Goal: Transaction & Acquisition: Subscribe to service/newsletter

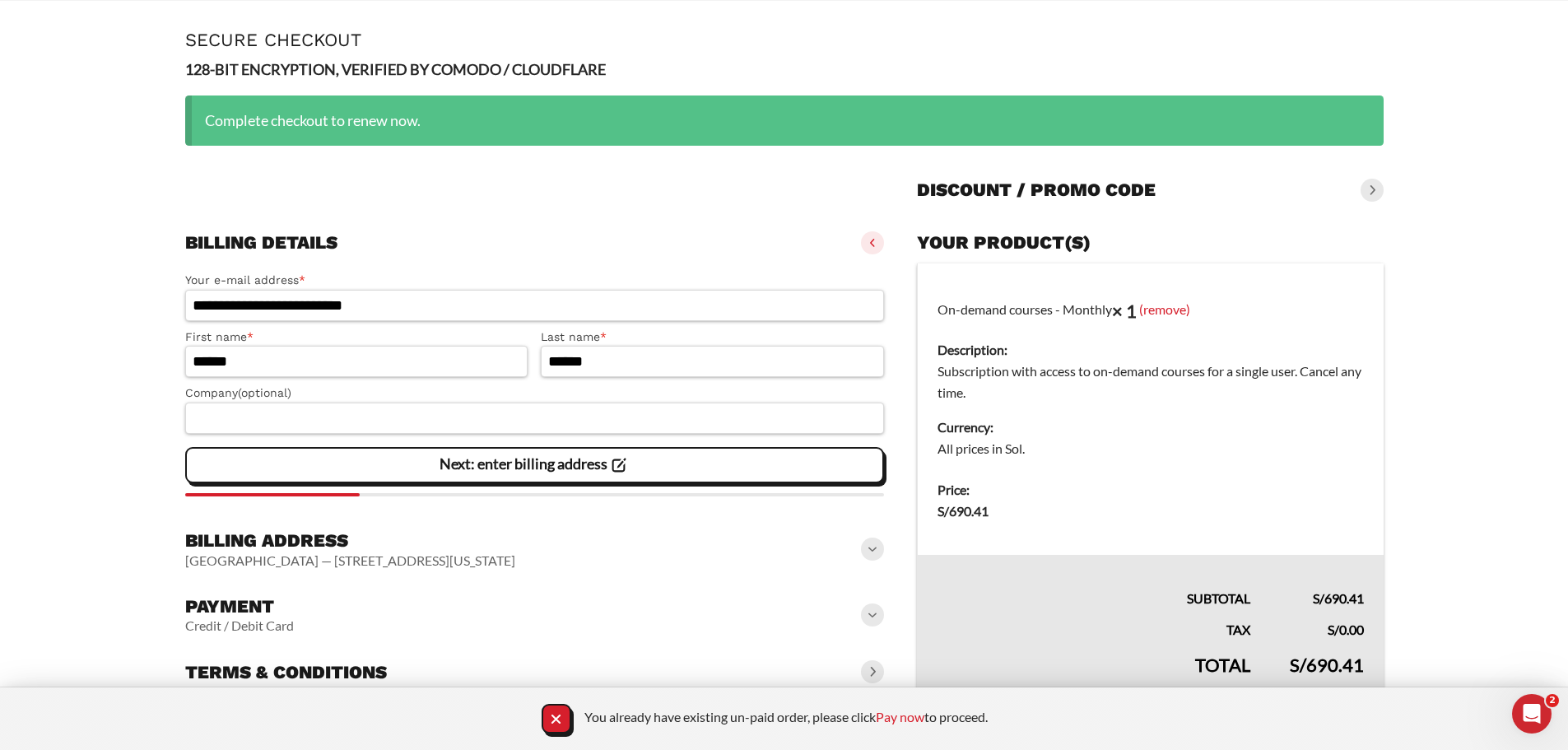
scroll to position [72, 0]
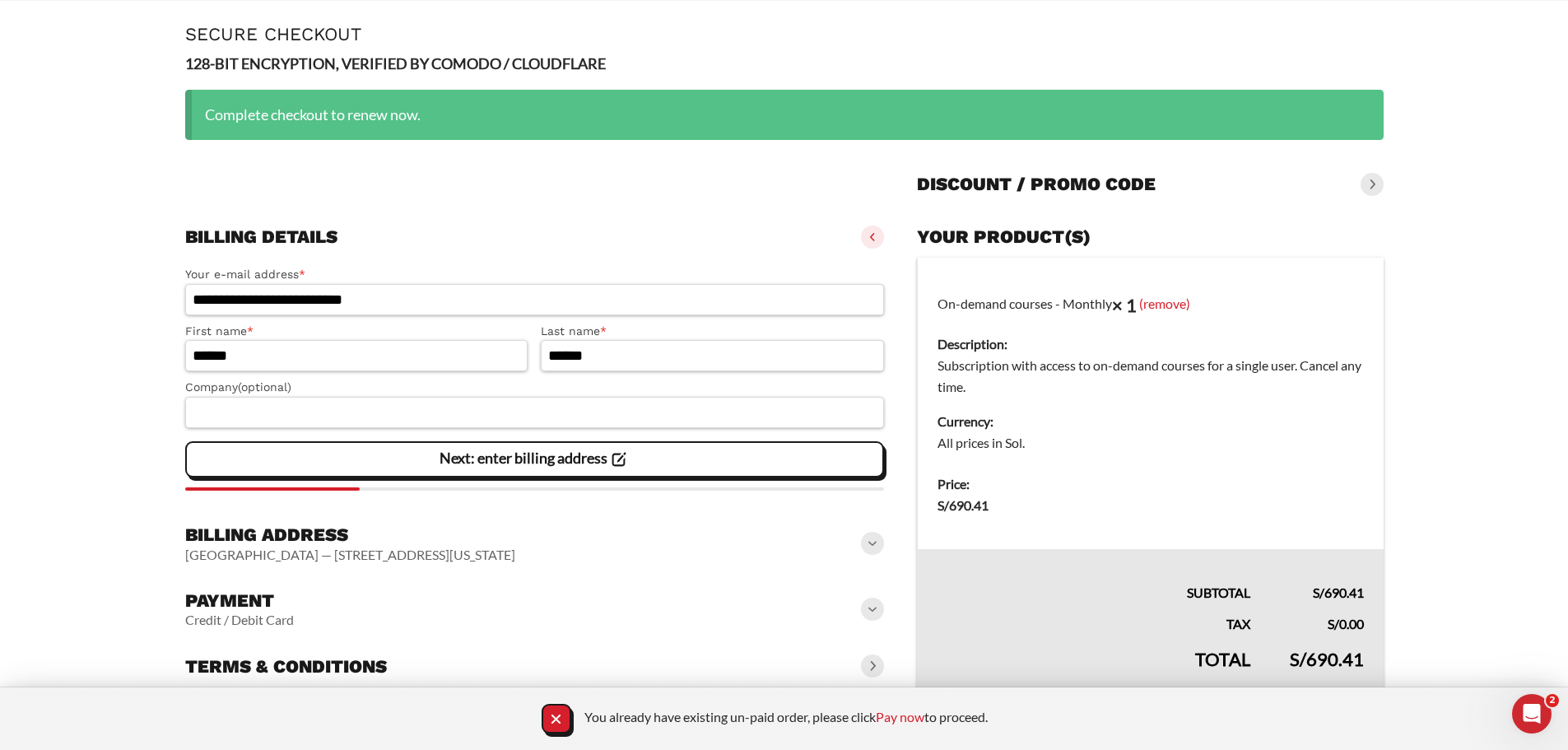
click at [317, 121] on div "Complete checkout to renew now." at bounding box center [784, 115] width 1198 height 50
click at [551, 718] on icon "Close Notification" at bounding box center [555, 718] width 9 height 9
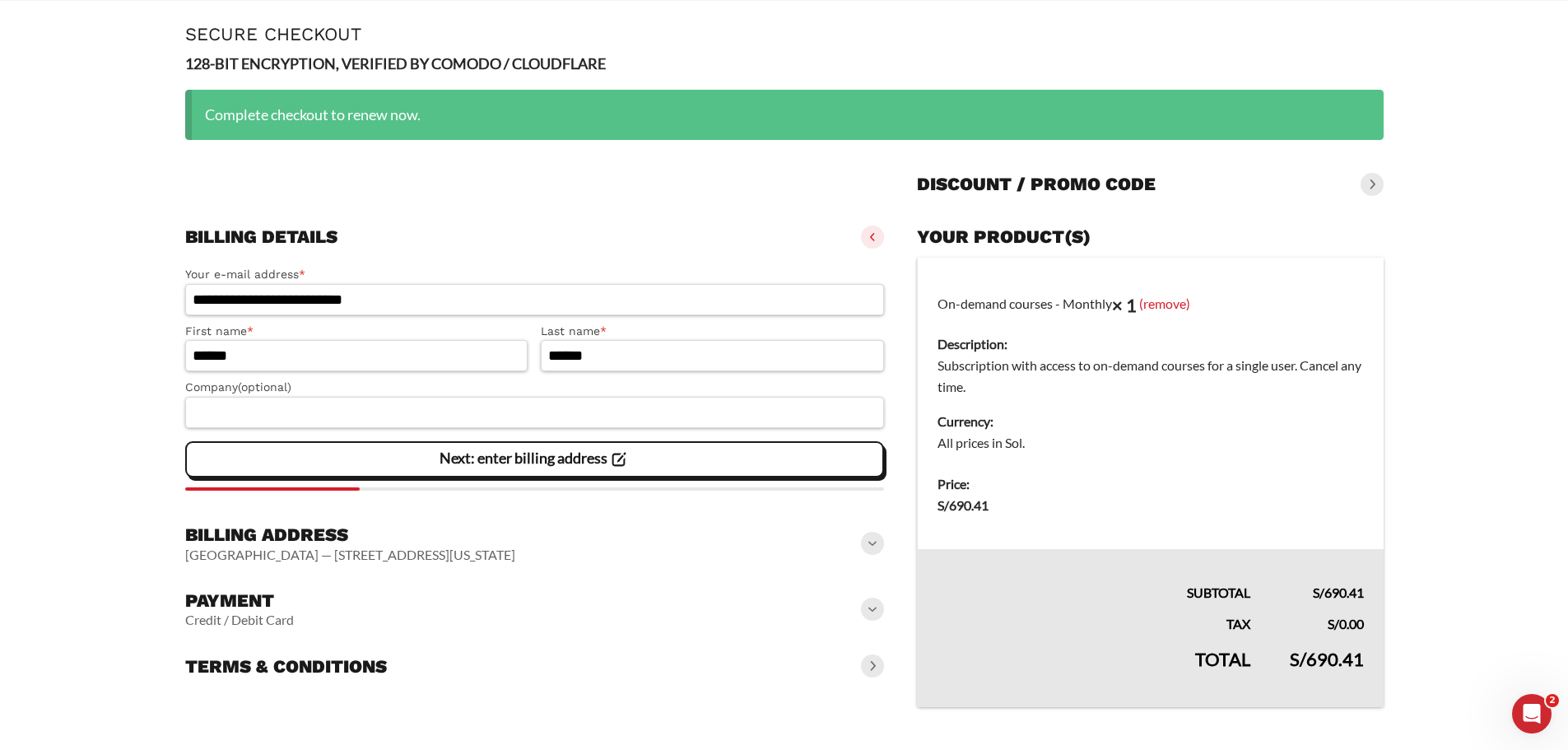
click at [875, 542] on span at bounding box center [872, 543] width 23 height 23
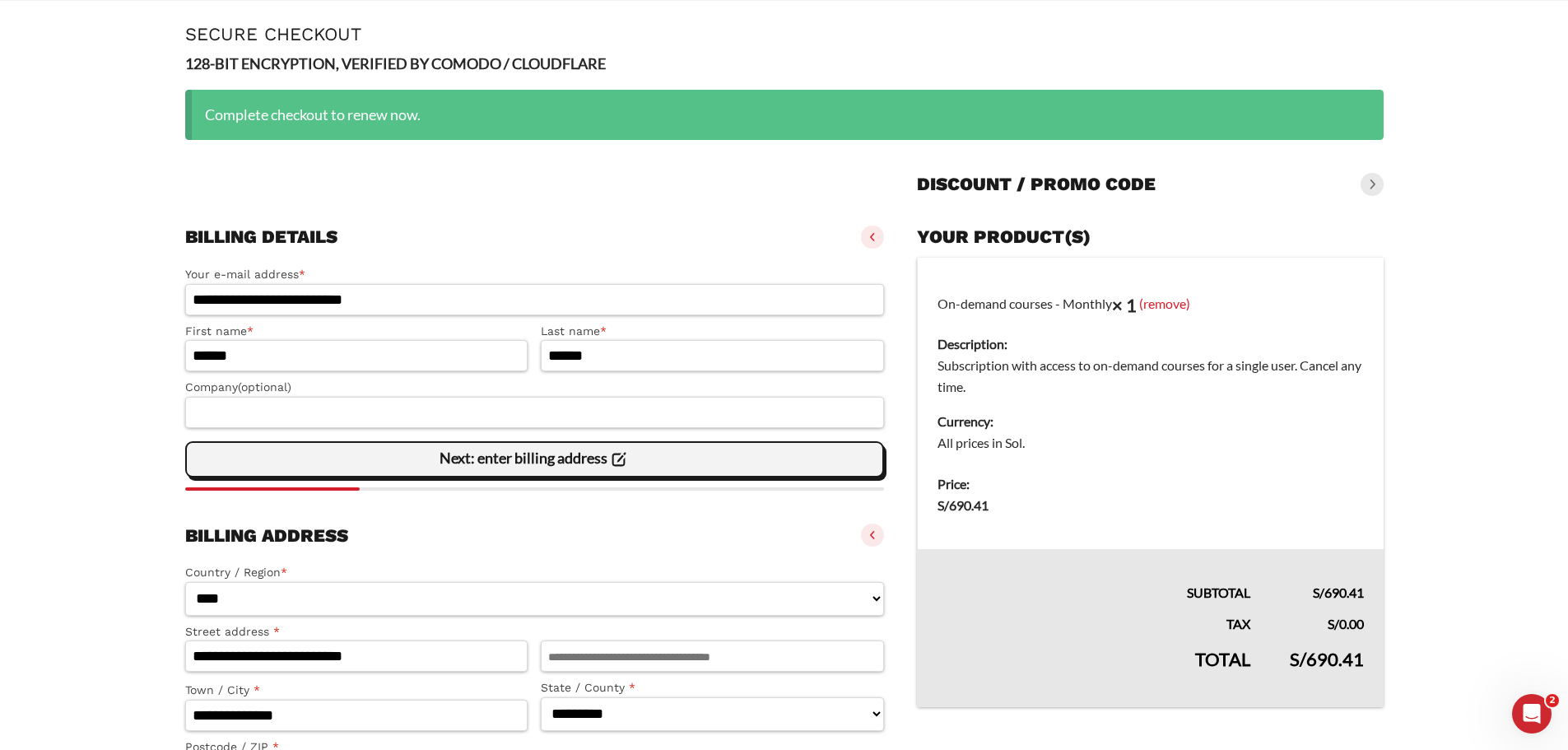
click at [710, 463] on div "Next: enter billing address" at bounding box center [535, 459] width 678 height 33
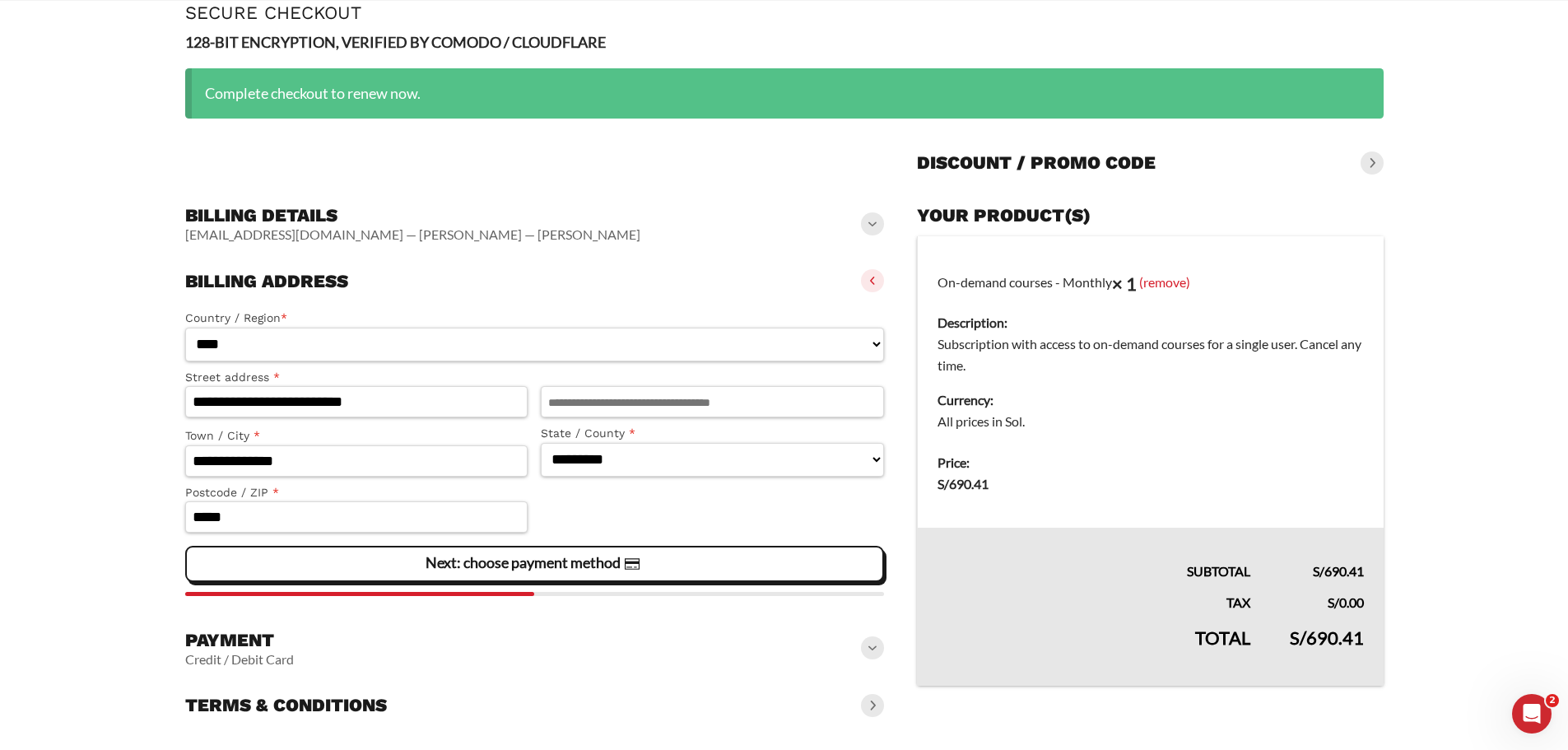
scroll to position [105, 0]
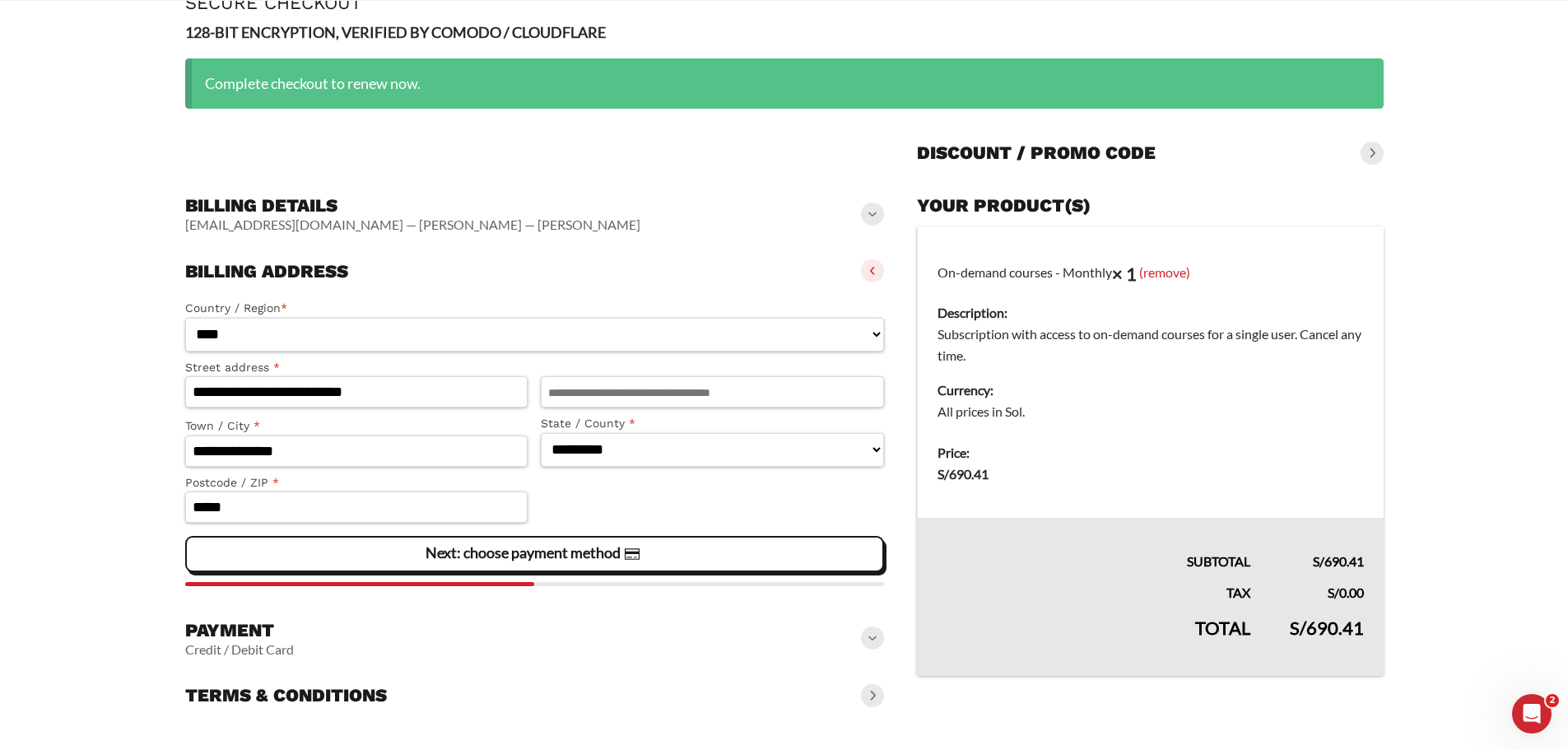
click at [863, 635] on span at bounding box center [872, 637] width 23 height 23
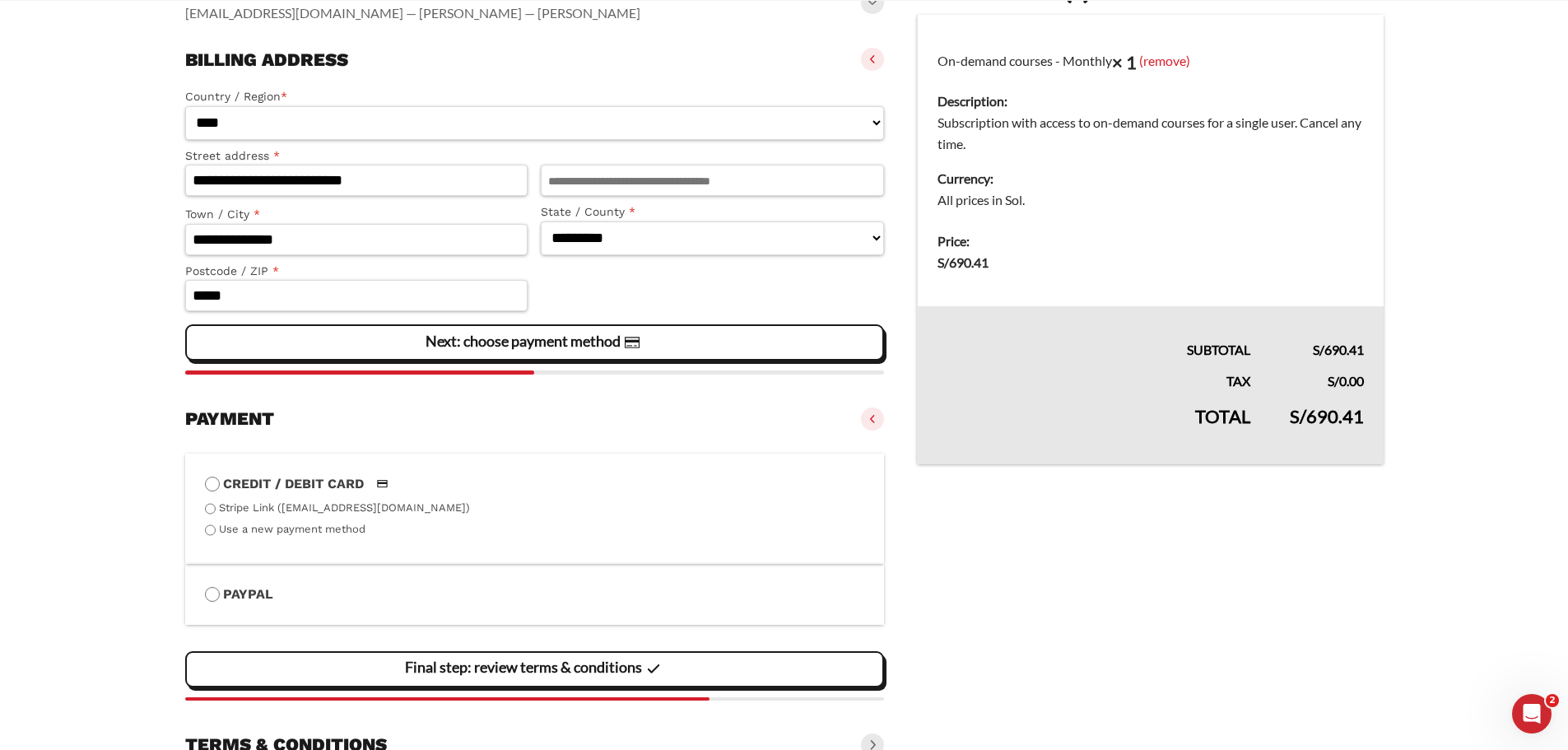
scroll to position [365, 0]
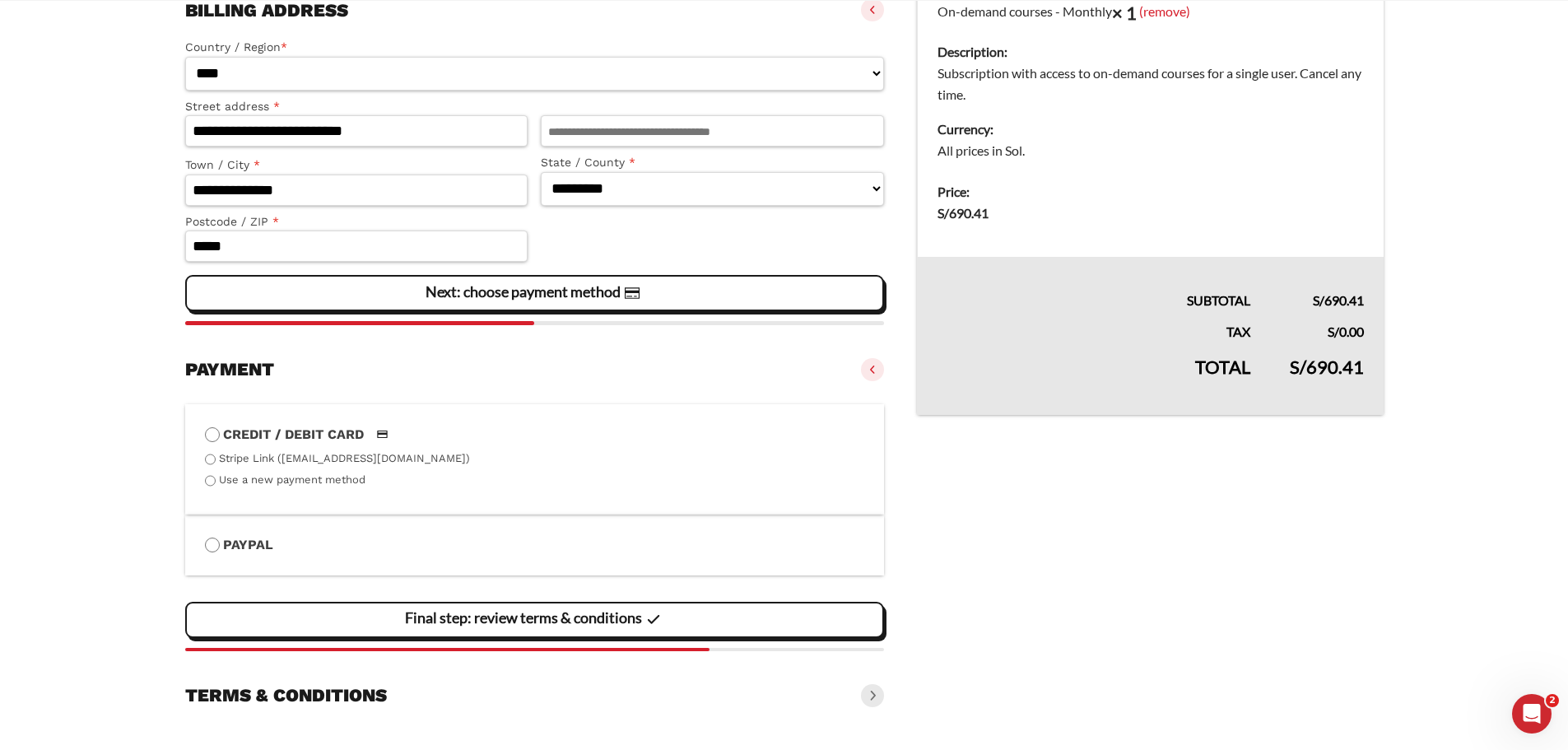
click at [779, 626] on div "Final step: review terms & conditions" at bounding box center [535, 619] width 678 height 33
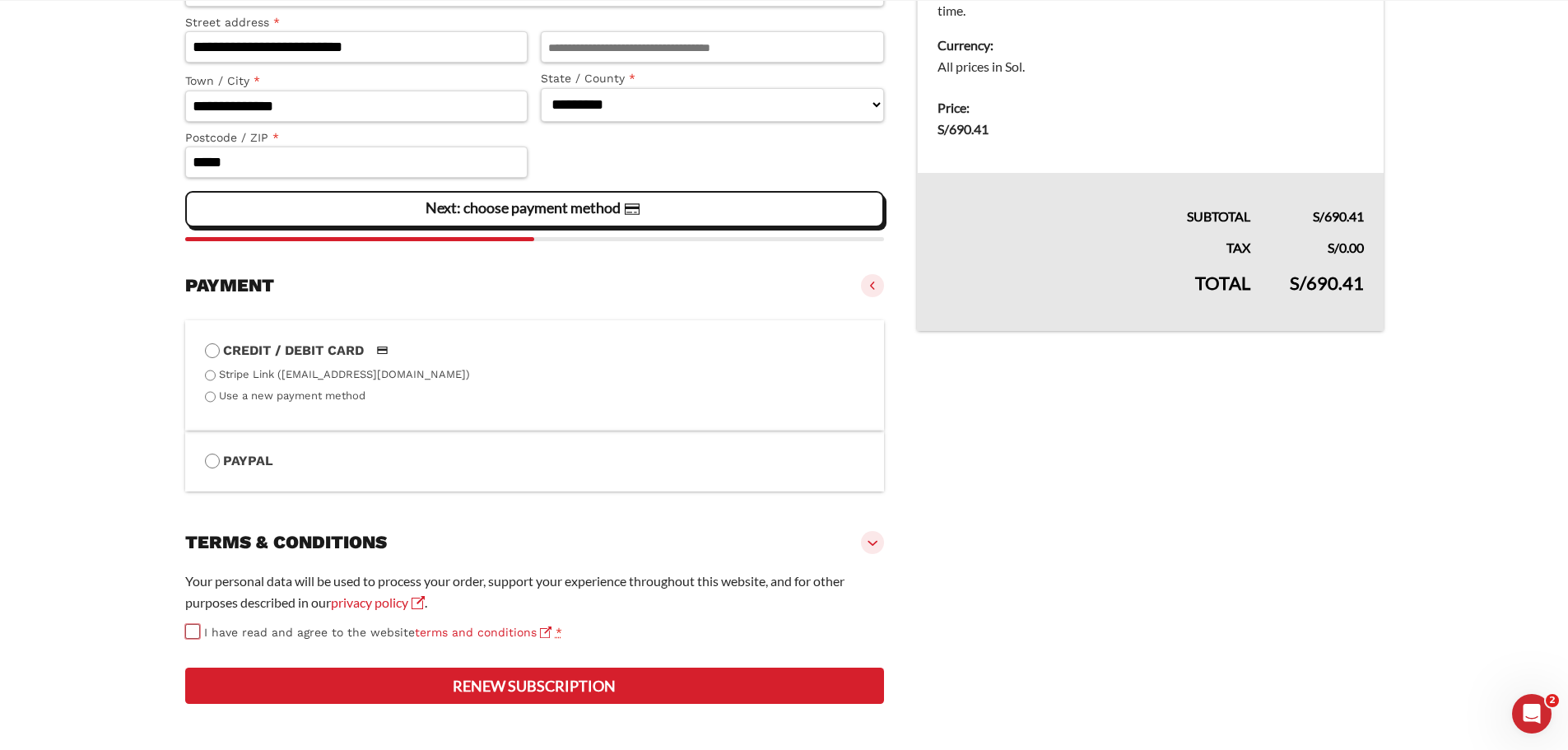
scroll to position [509, 0]
click at [563, 679] on button "Renew subscription" at bounding box center [535, 685] width 700 height 36
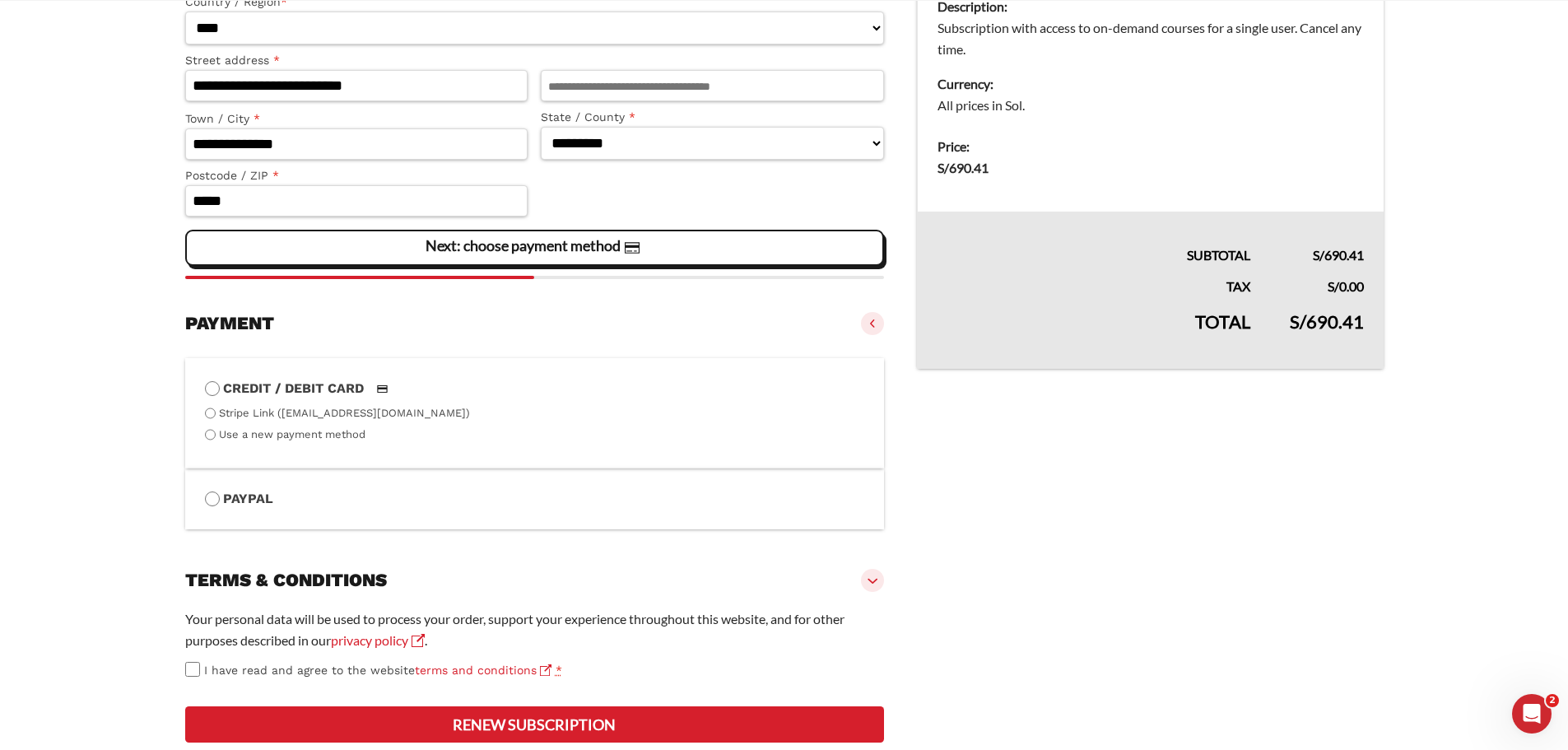
scroll to position [557, 0]
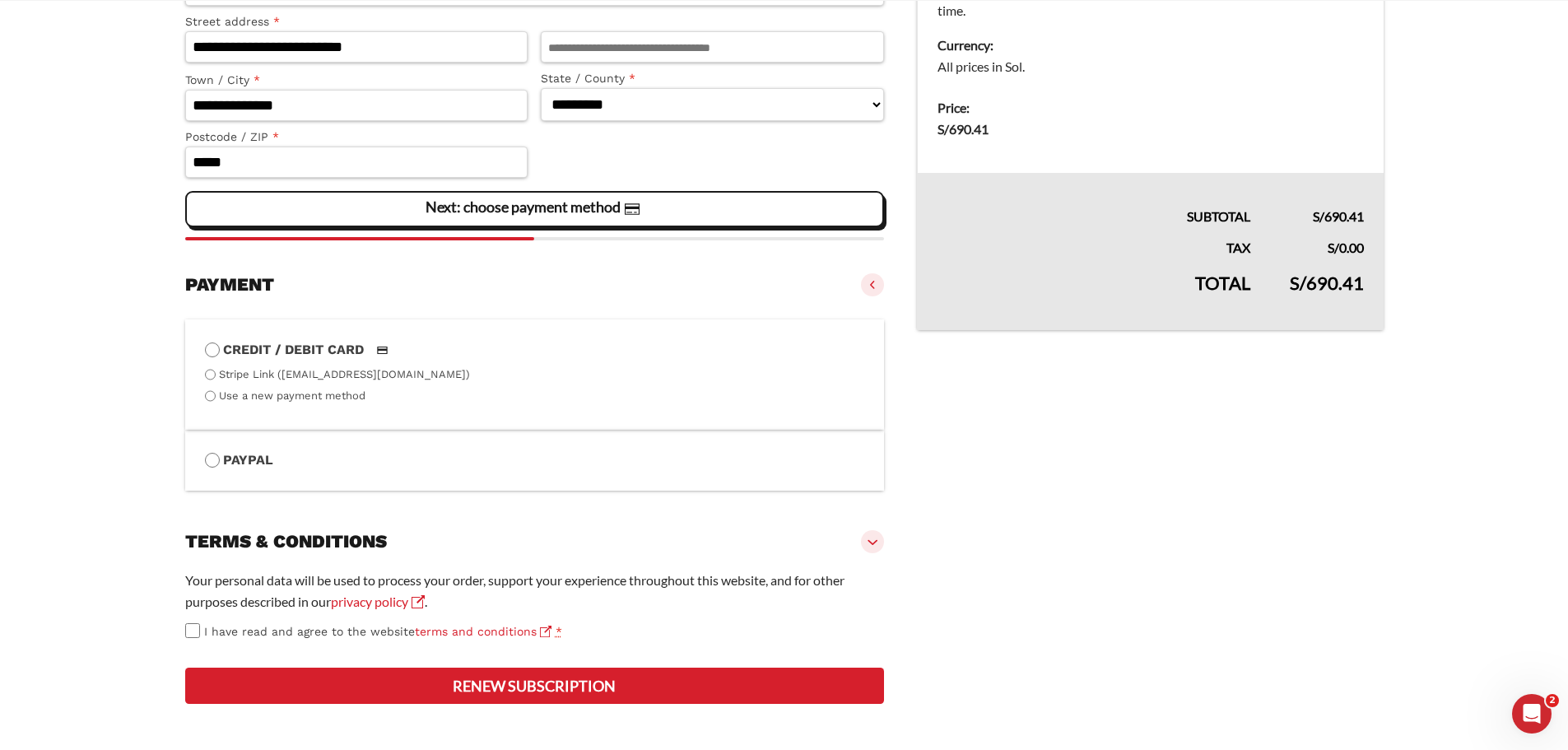
click at [444, 671] on button "Renew subscription" at bounding box center [535, 685] width 700 height 36
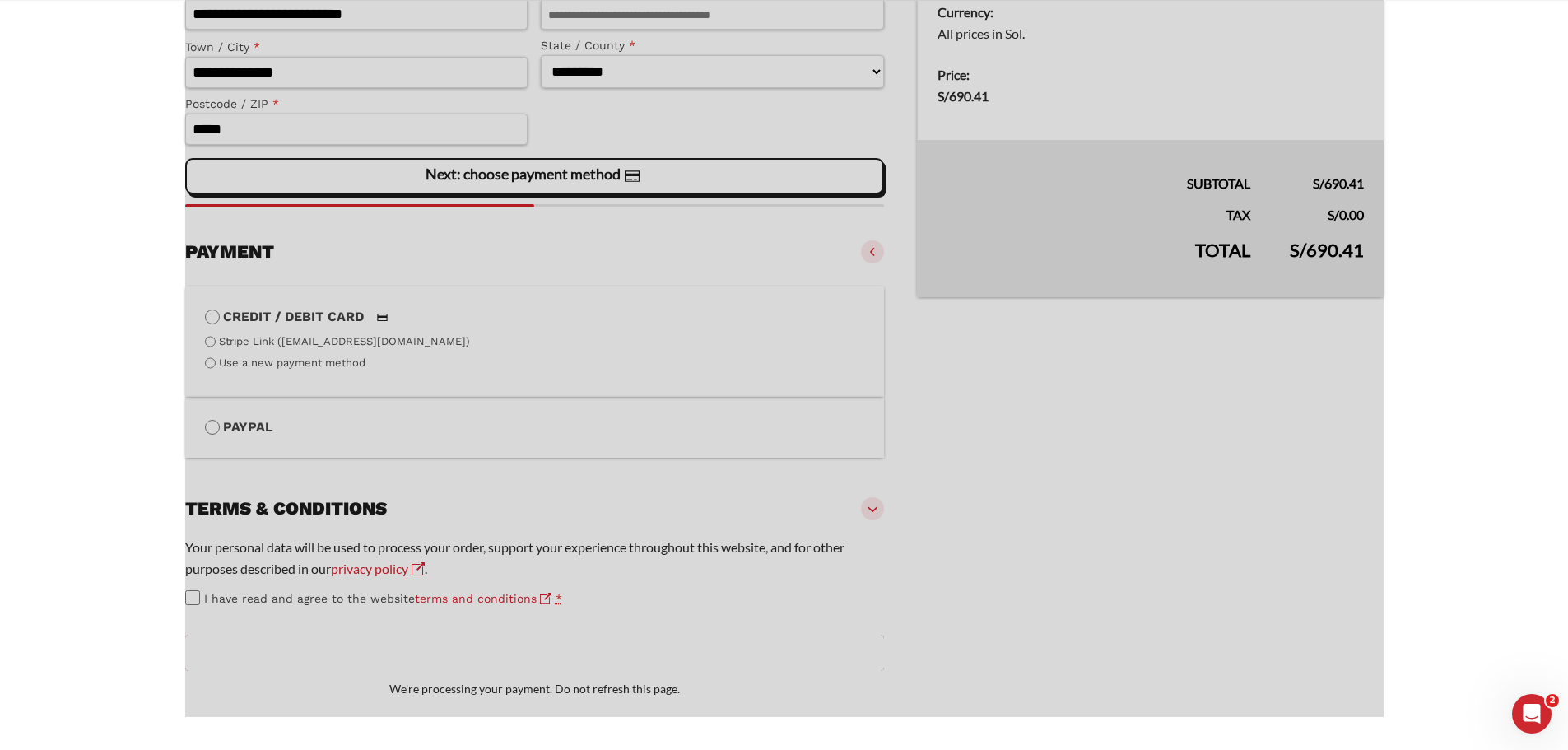
click at [459, 689] on div at bounding box center [784, 200] width 1198 height 1034
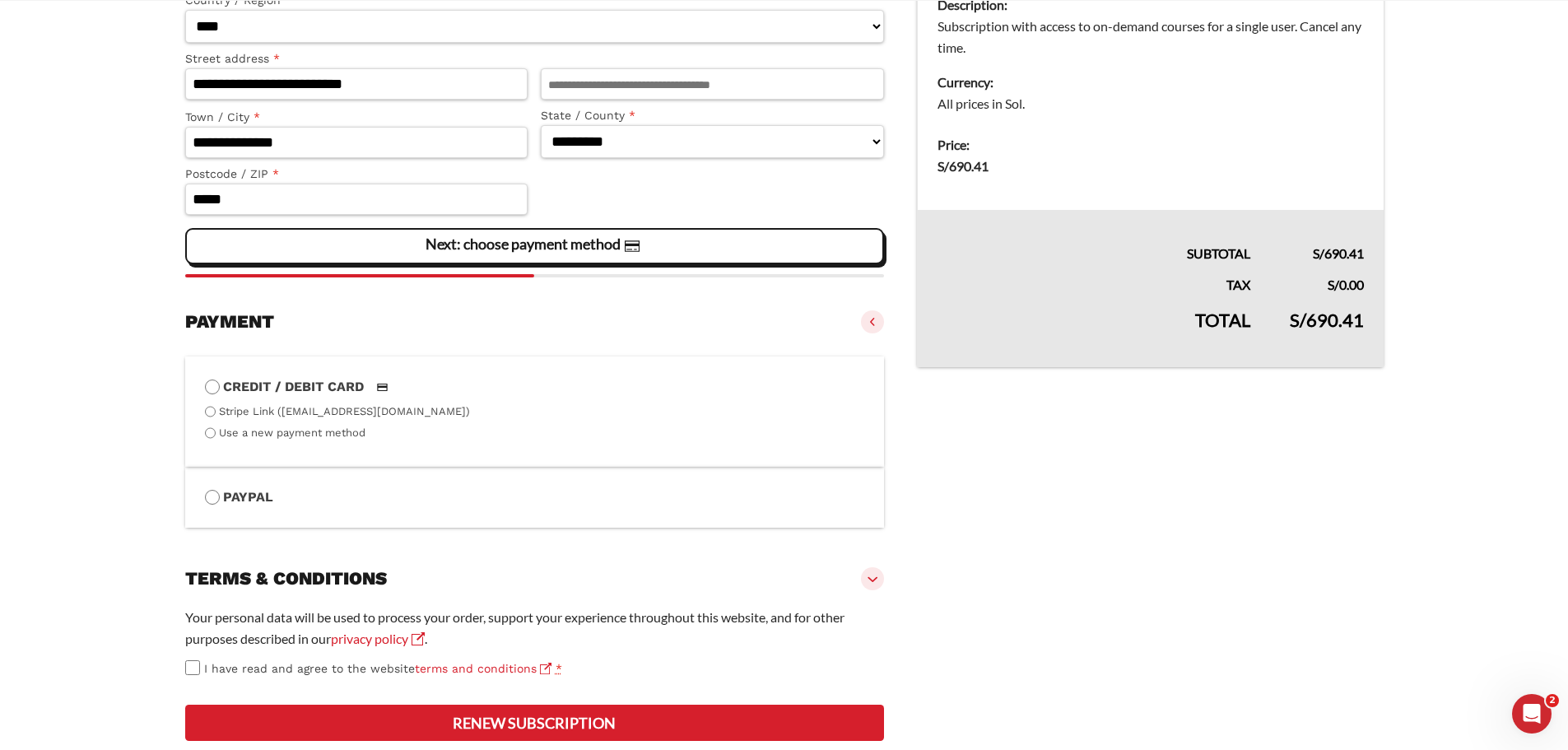
scroll to position [129, 0]
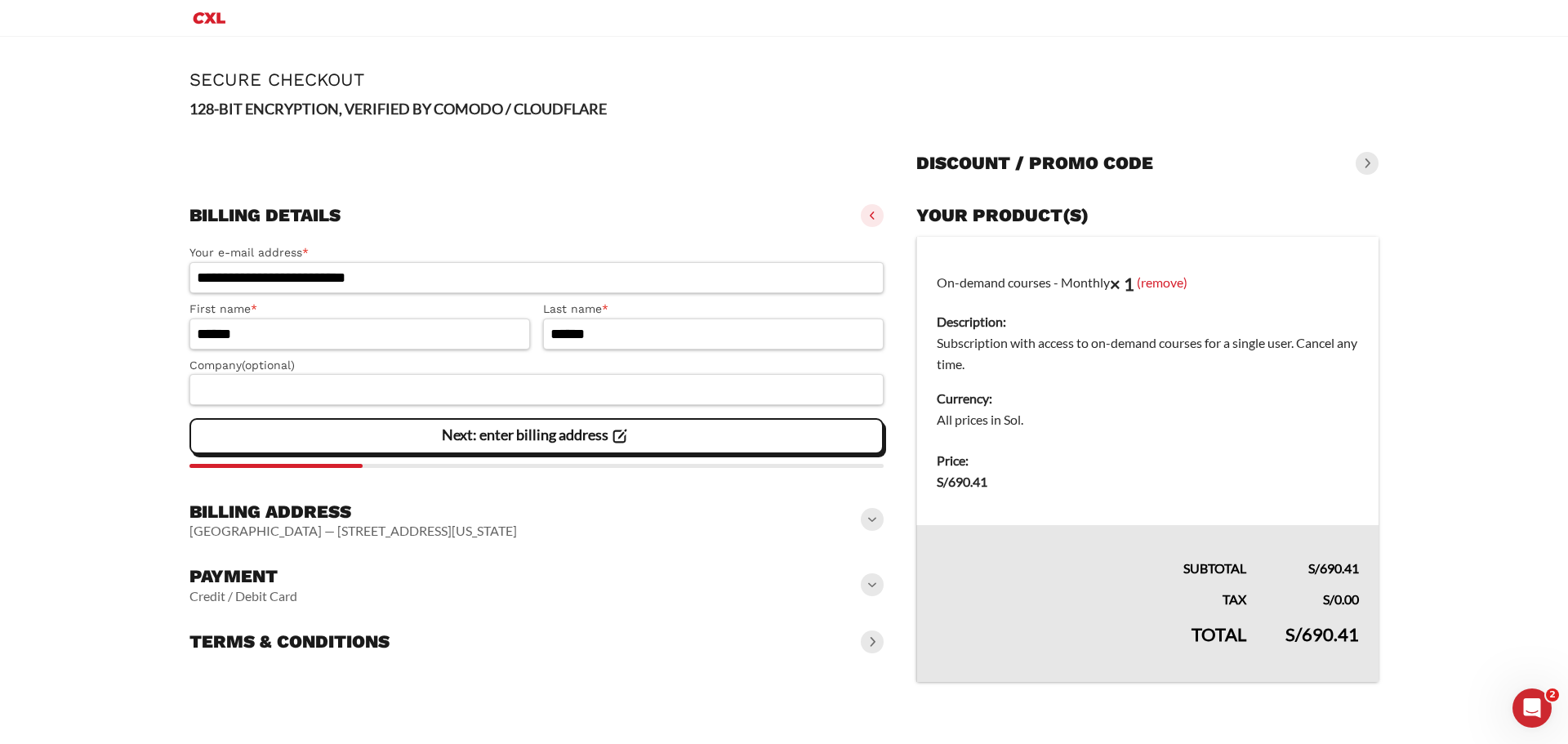
click at [795, 440] on div "Next: enter billing address" at bounding box center [537, 435] width 673 height 33
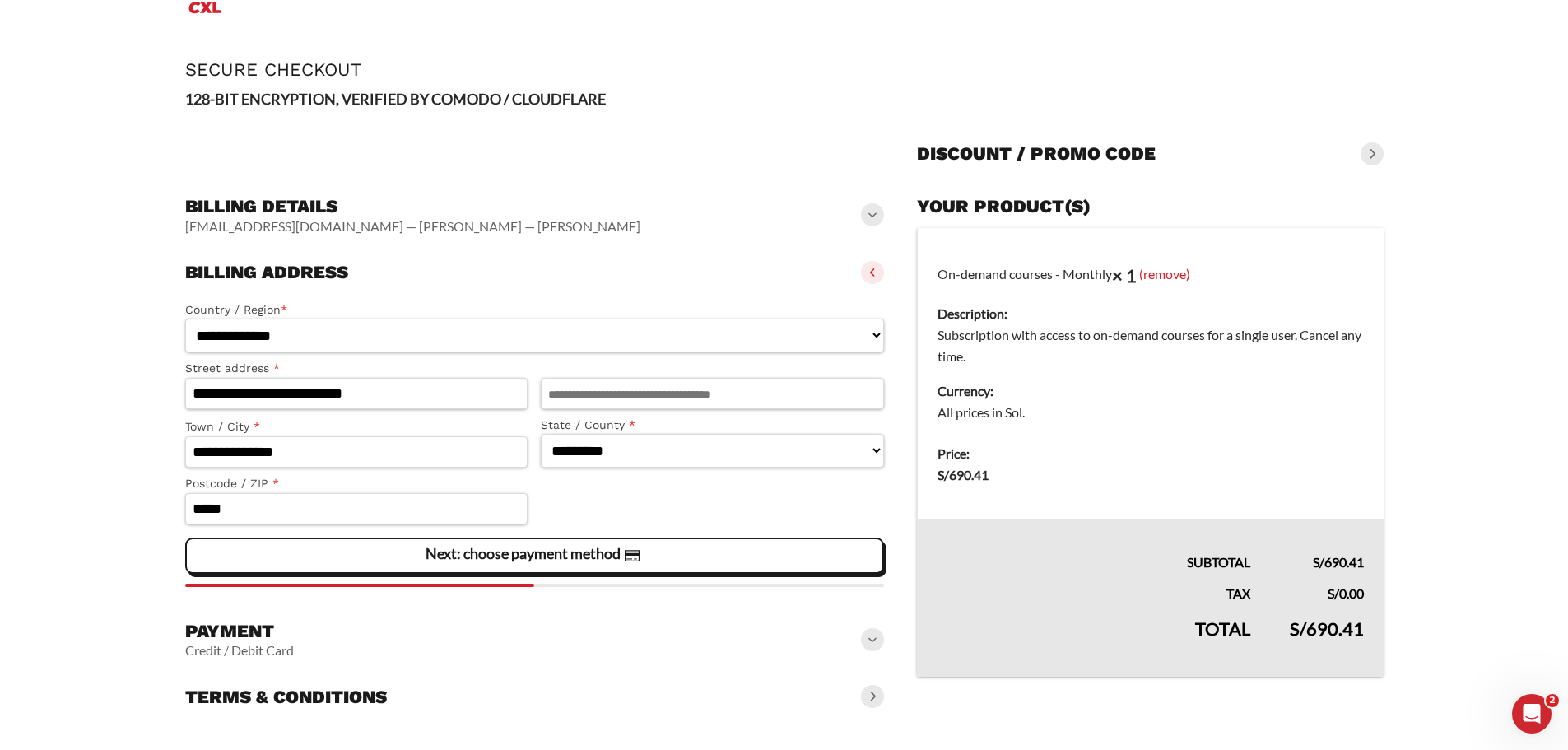
scroll to position [13, 0]
click at [873, 635] on span at bounding box center [872, 638] width 23 height 23
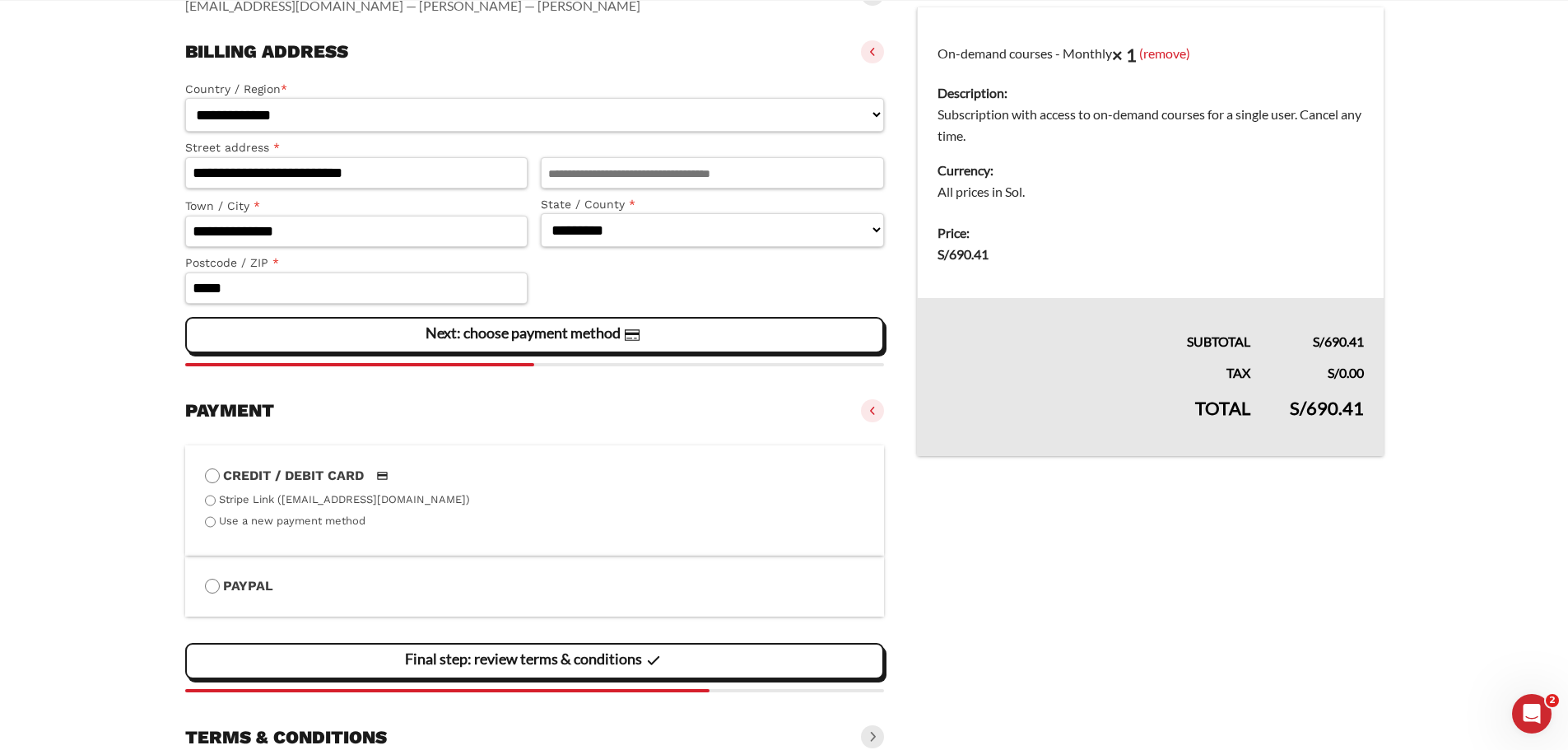
scroll to position [300, 0]
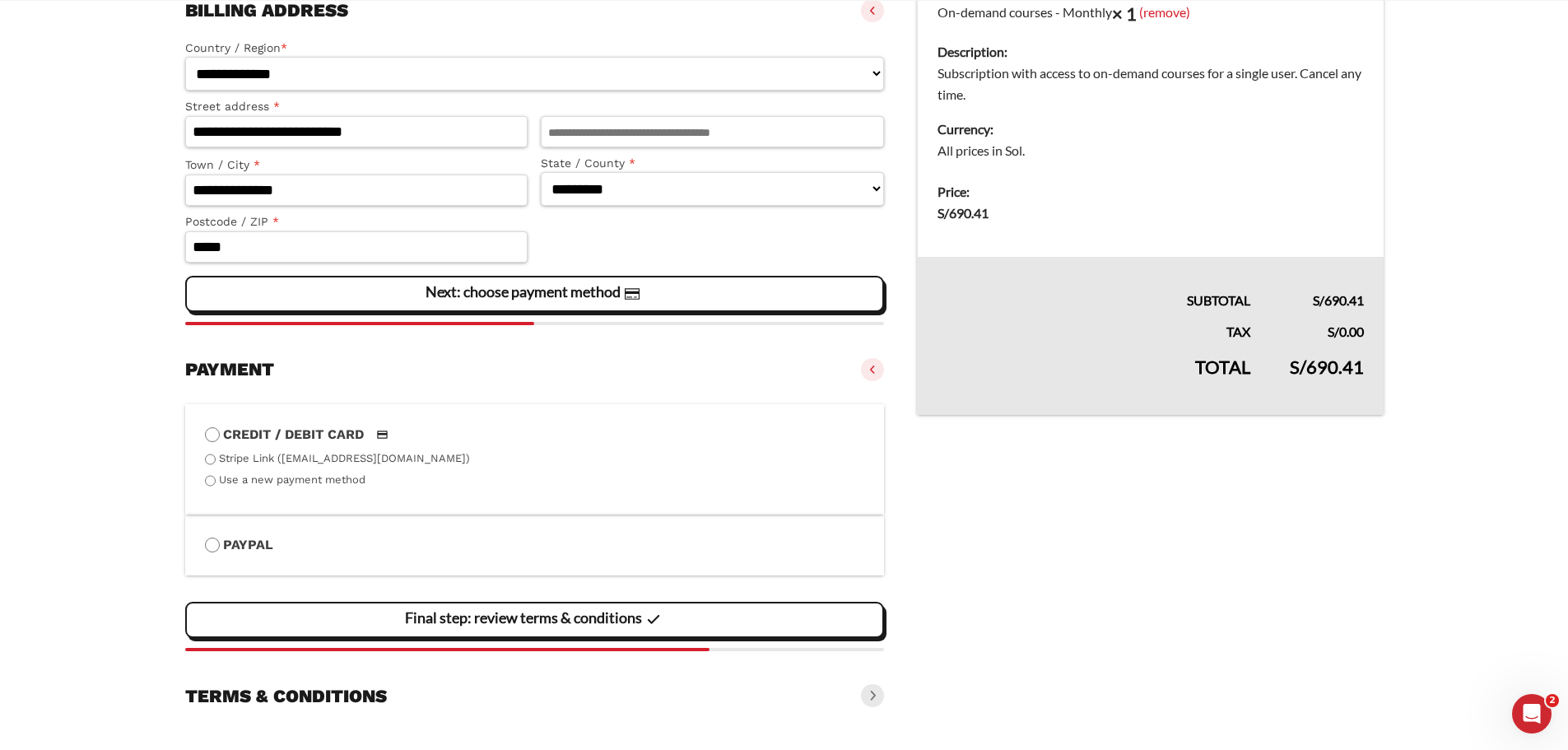
click at [326, 458] on label "Stripe Link ([EMAIL_ADDRESS][DOMAIN_NAME])" at bounding box center [344, 458] width 251 height 12
click at [281, 462] on label "Stripe Link ([EMAIL_ADDRESS][DOMAIN_NAME])" at bounding box center [344, 458] width 251 height 12
click at [260, 473] on label "Use a new payment method" at bounding box center [292, 479] width 146 height 12
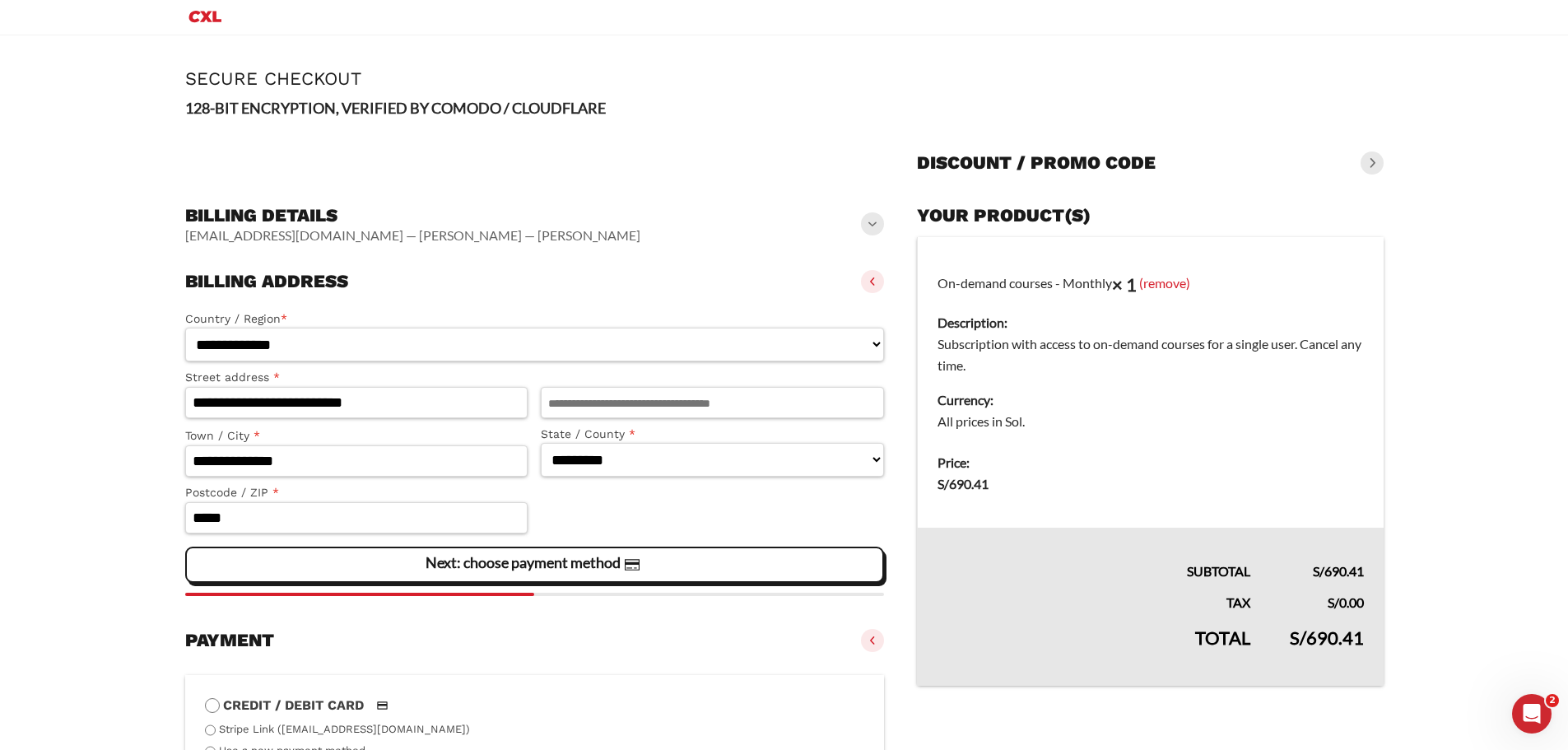
scroll to position [0, 0]
